Goal: Task Accomplishment & Management: Complete application form

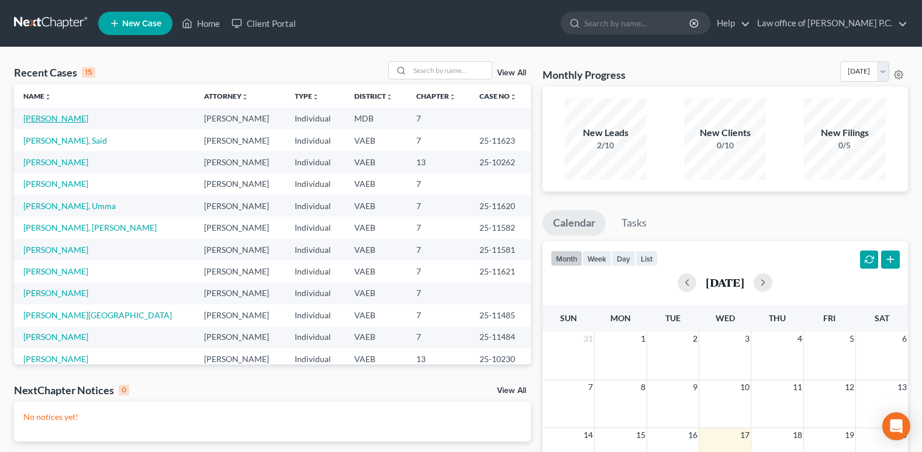
click at [57, 119] on link "[PERSON_NAME]" at bounding box center [55, 118] width 65 height 10
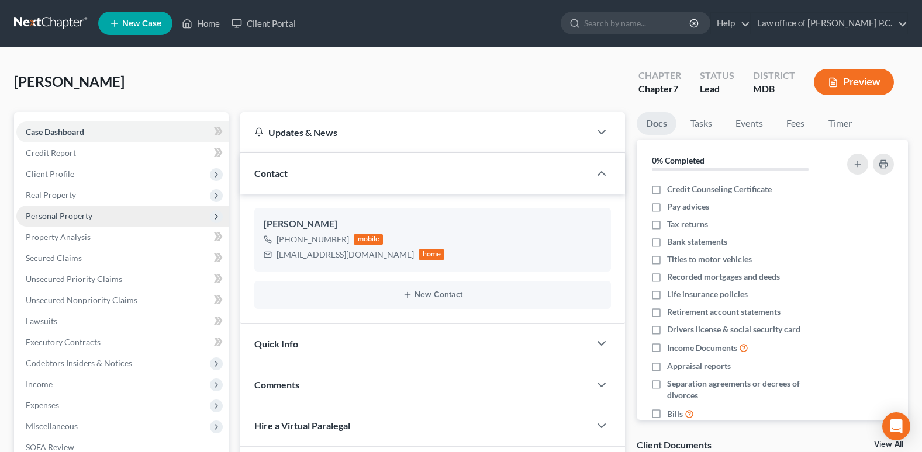
click at [61, 218] on span "Personal Property" at bounding box center [59, 216] width 67 height 10
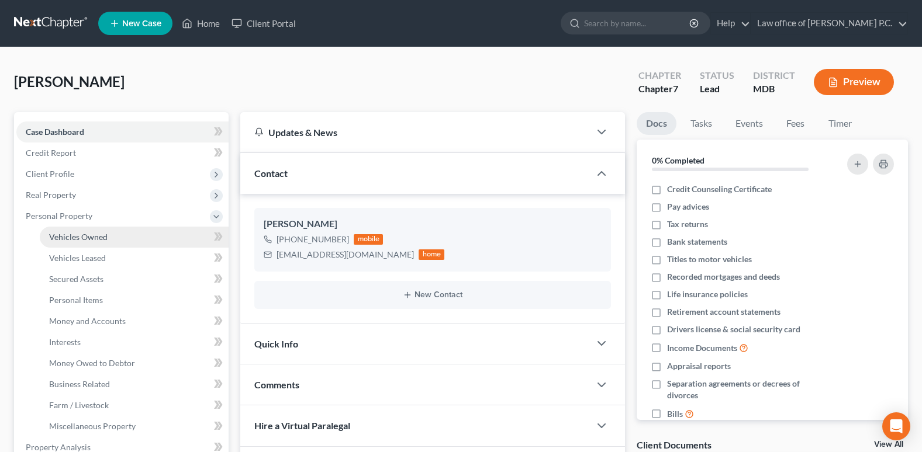
click at [67, 237] on span "Vehicles Owned" at bounding box center [78, 237] width 58 height 10
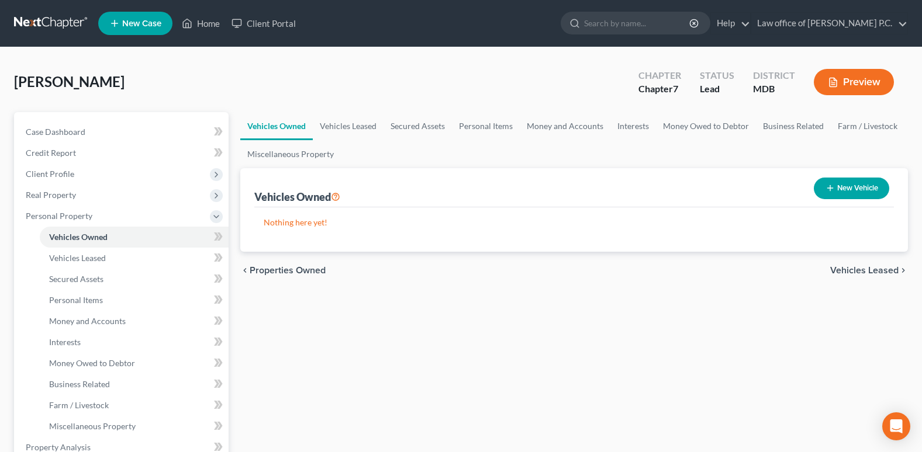
click at [847, 189] on button "New Vehicle" at bounding box center [851, 189] width 75 height 22
select select "0"
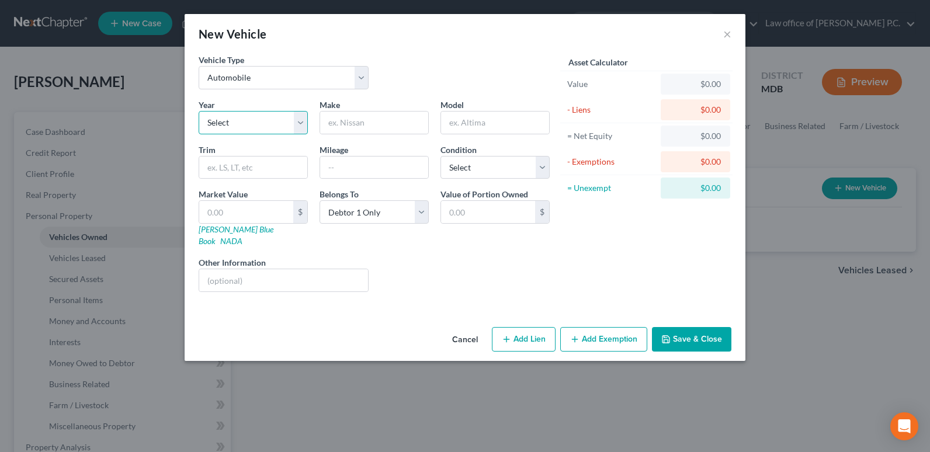
click at [299, 123] on select "Select 2026 2025 2024 2023 2022 2021 2020 2019 2018 2017 2016 2015 2014 2013 20…" at bounding box center [253, 122] width 109 height 23
click at [731, 35] on button "×" at bounding box center [728, 34] width 8 height 14
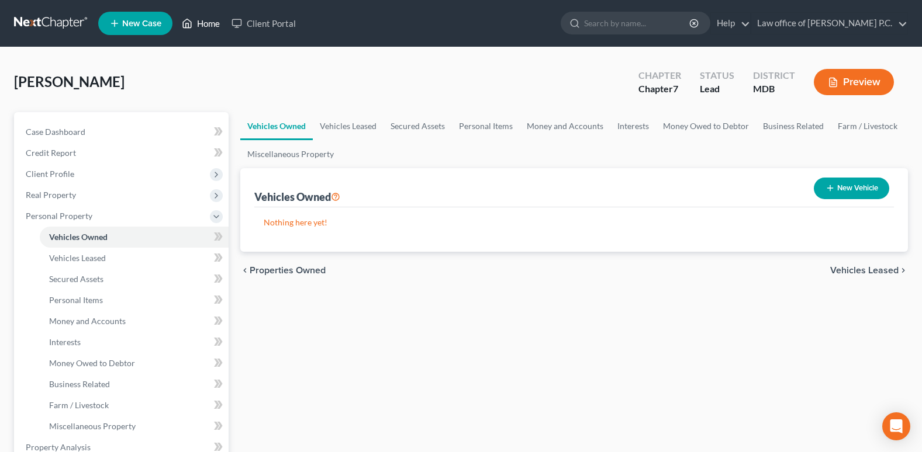
click at [209, 20] on link "Home" at bounding box center [201, 23] width 50 height 21
